Goal: Task Accomplishment & Management: Use online tool/utility

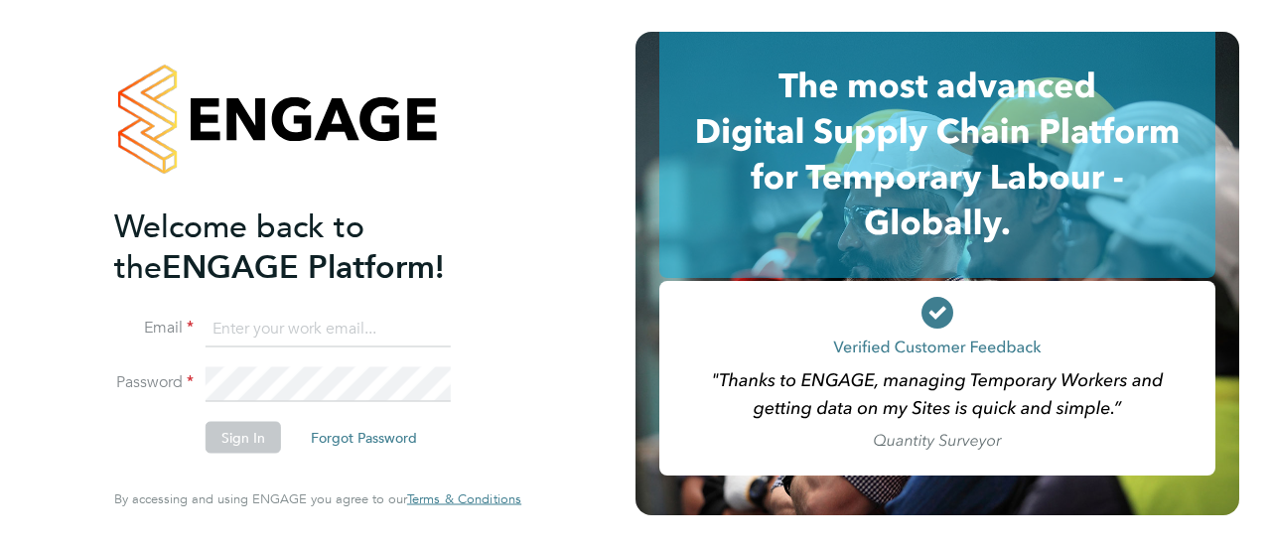
click at [311, 331] on input at bounding box center [327, 329] width 245 height 36
type input "bengareth.roff@vistry.co.uk"
click at [242, 438] on button "Sign In" at bounding box center [242, 438] width 75 height 32
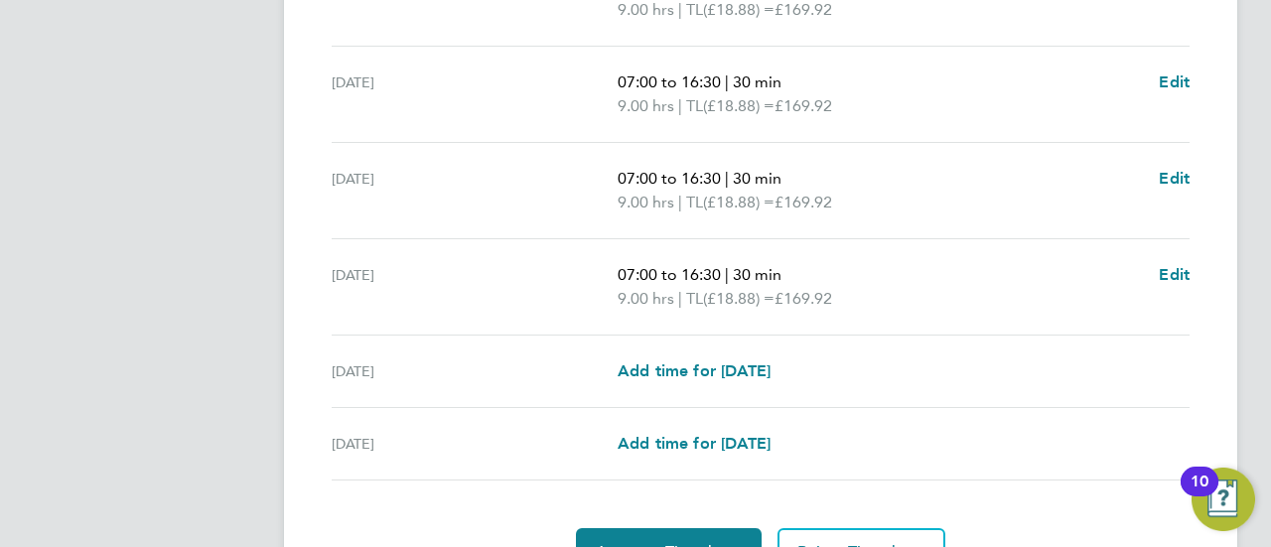
scroll to position [899, 0]
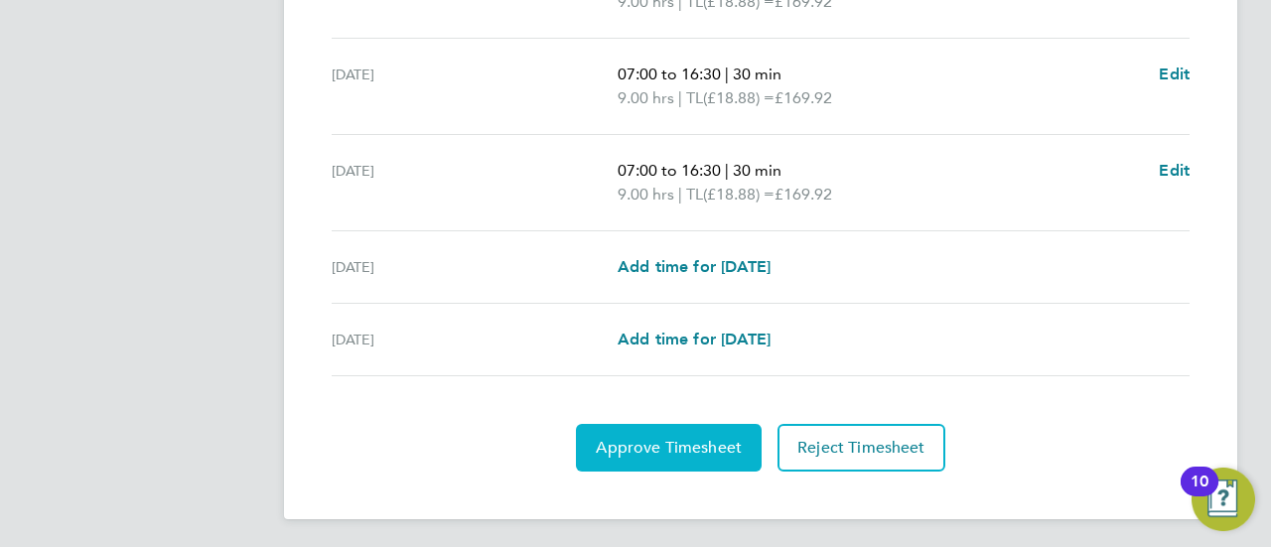
click at [657, 446] on span "Approve Timesheet" at bounding box center [669, 448] width 146 height 20
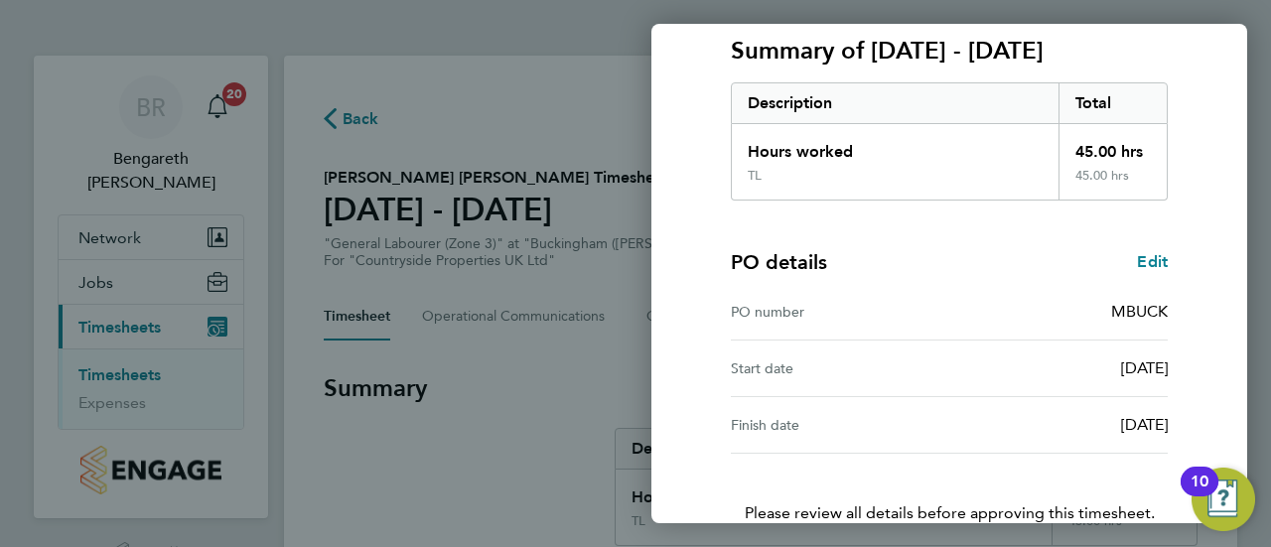
scroll to position [397, 0]
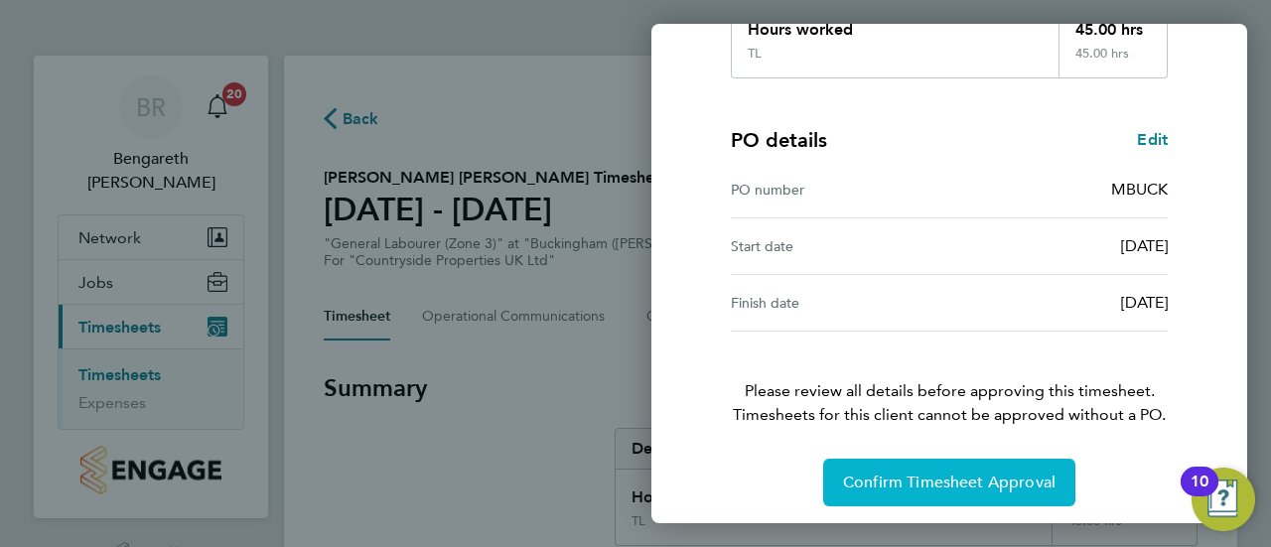
click at [964, 474] on span "Confirm Timesheet Approval" at bounding box center [949, 483] width 212 height 20
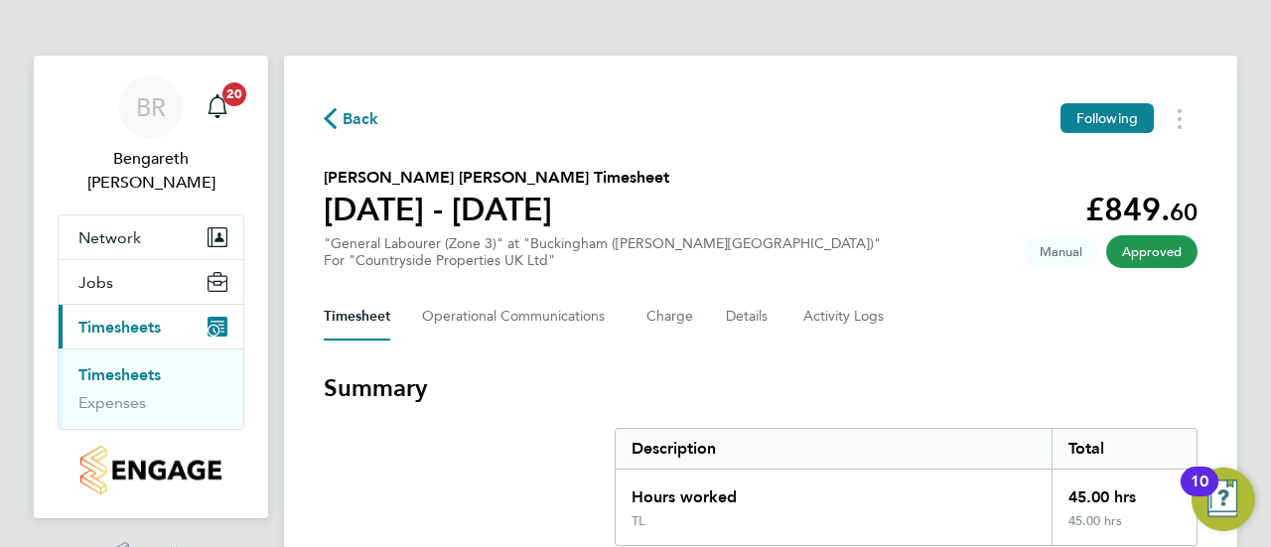
click at [126, 365] on link "Timesheets" at bounding box center [119, 374] width 82 height 19
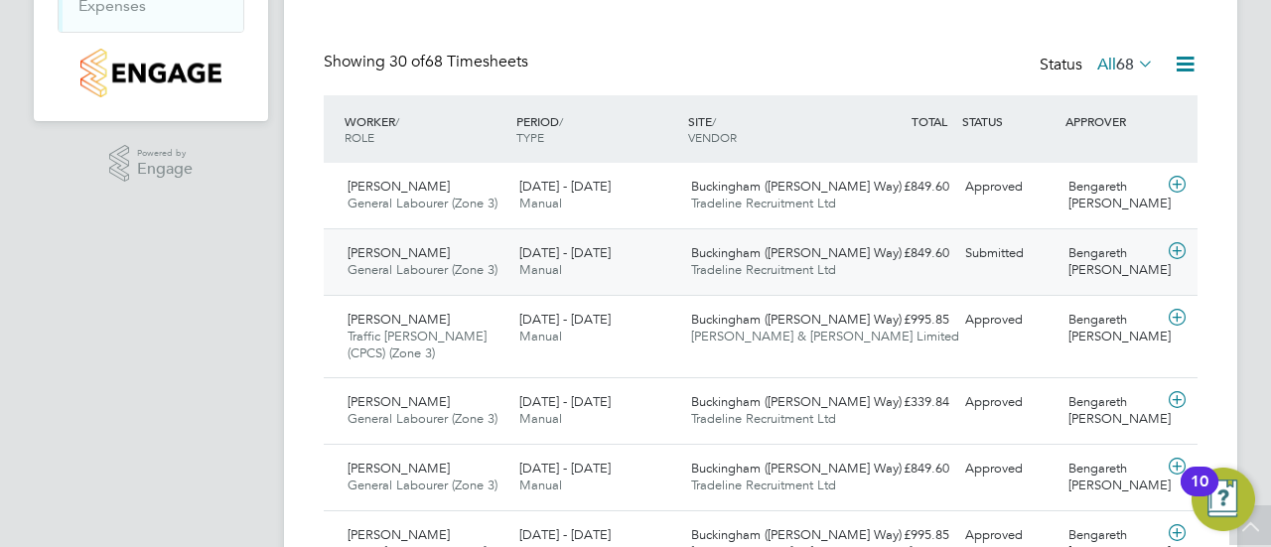
click at [1181, 253] on icon at bounding box center [1176, 251] width 25 height 16
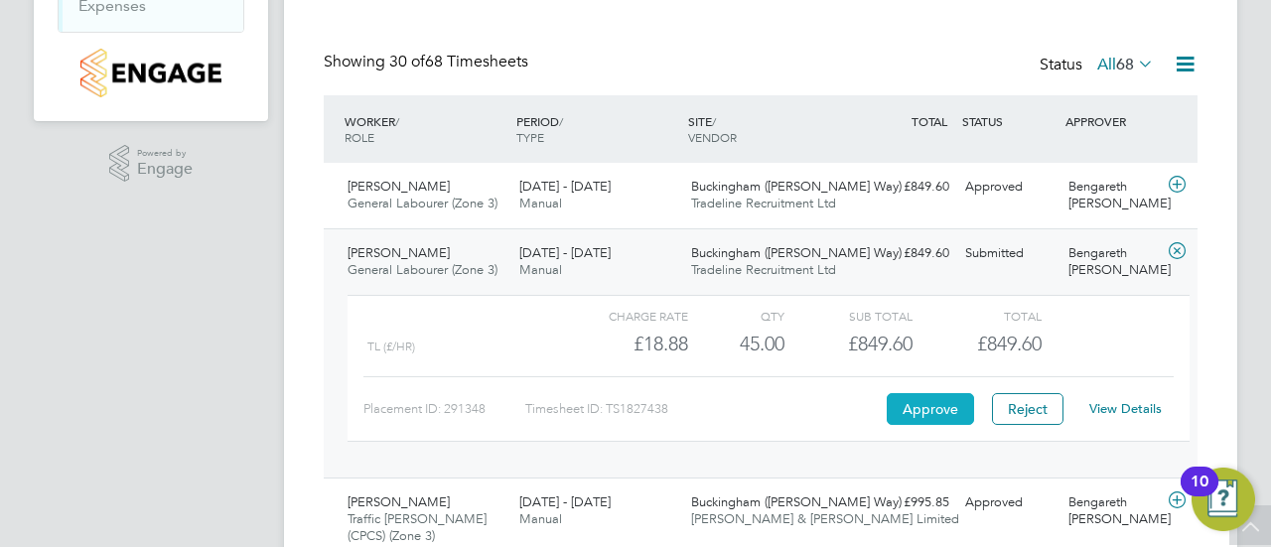
click at [945, 404] on button "Approve" at bounding box center [929, 409] width 87 height 32
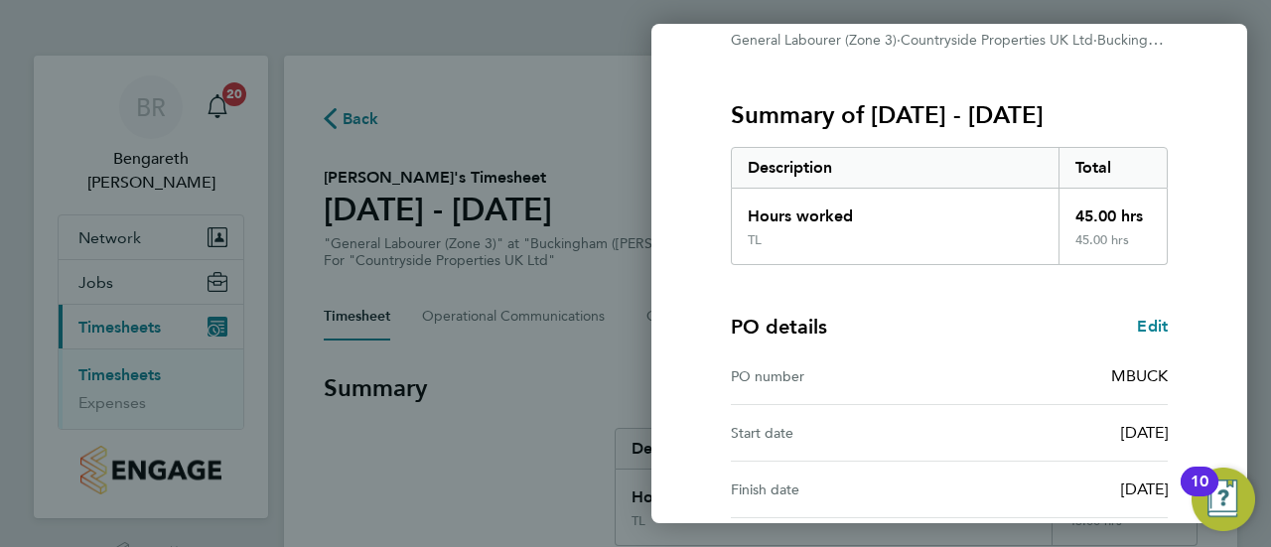
scroll to position [401, 0]
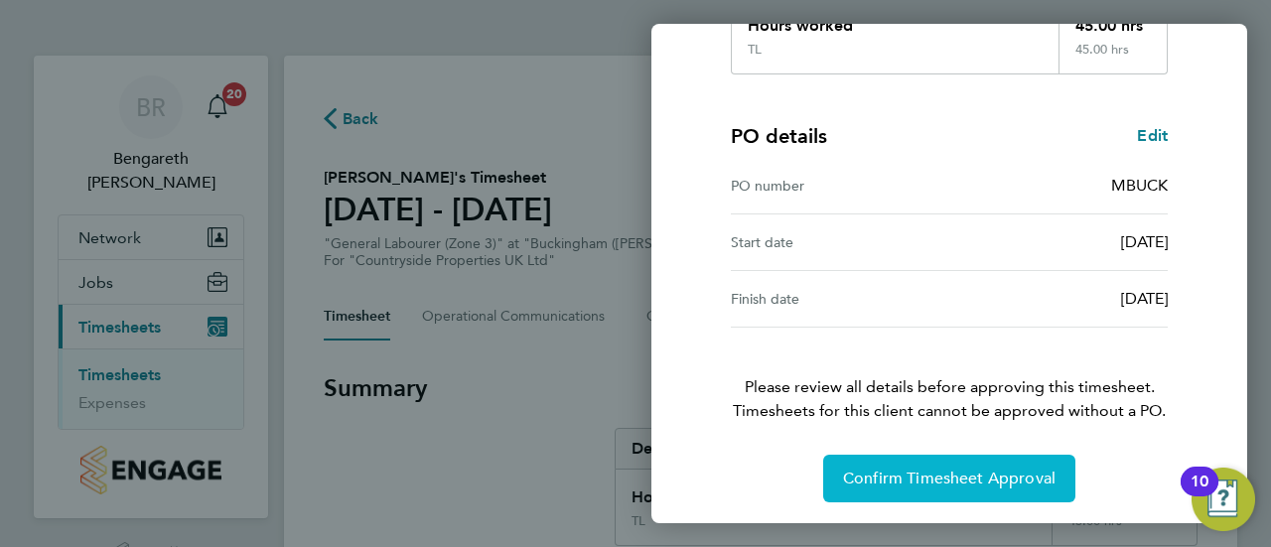
click at [972, 470] on span "Confirm Timesheet Approval" at bounding box center [949, 479] width 212 height 20
